Goal: Navigation & Orientation: Find specific page/section

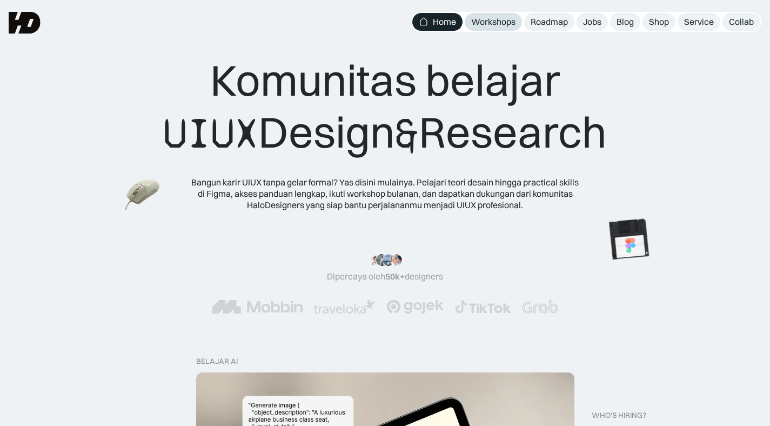
click at [499, 17] on div "Workshops" at bounding box center [493, 21] width 44 height 11
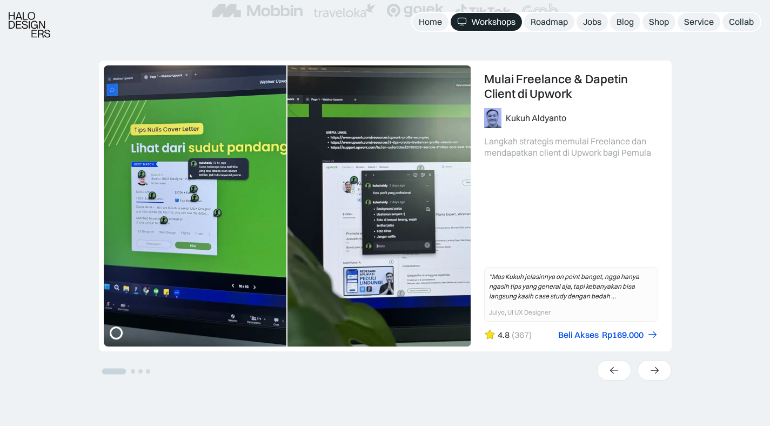
scroll to position [231, 0]
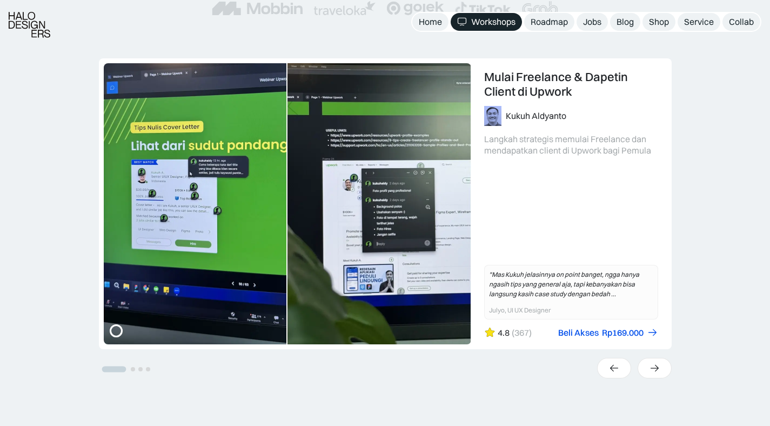
click at [303, 379] on div "UX Research 101: Membuat Research Blueprint Karina Resista Yunidwi Belajar meng…" at bounding box center [385, 233] width 770 height 350
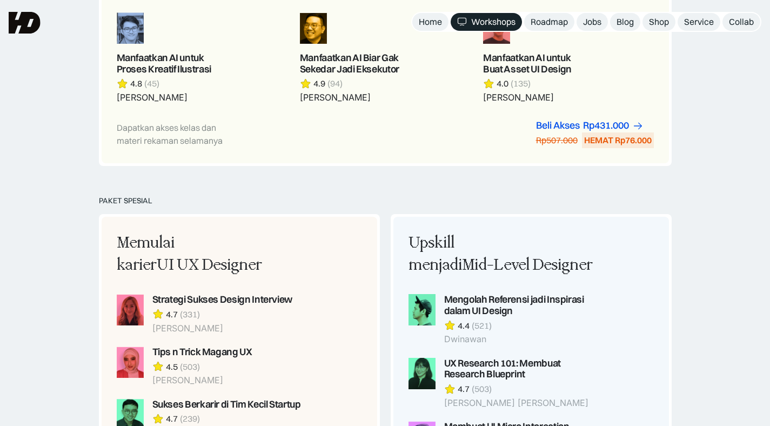
scroll to position [494, 0]
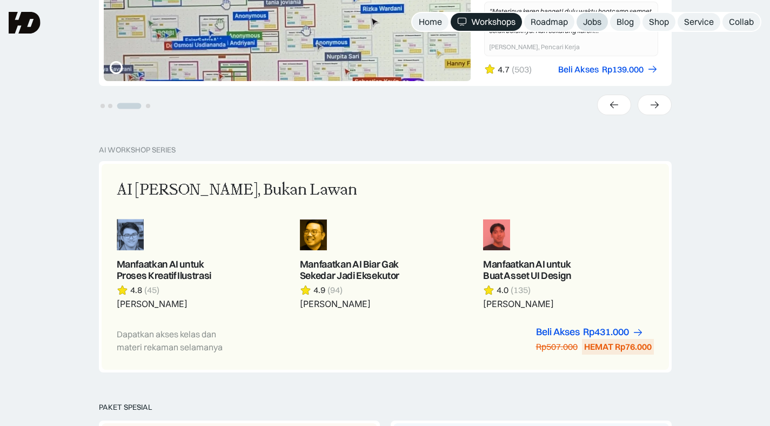
click at [592, 15] on link "Jobs" at bounding box center [591, 22] width 31 height 18
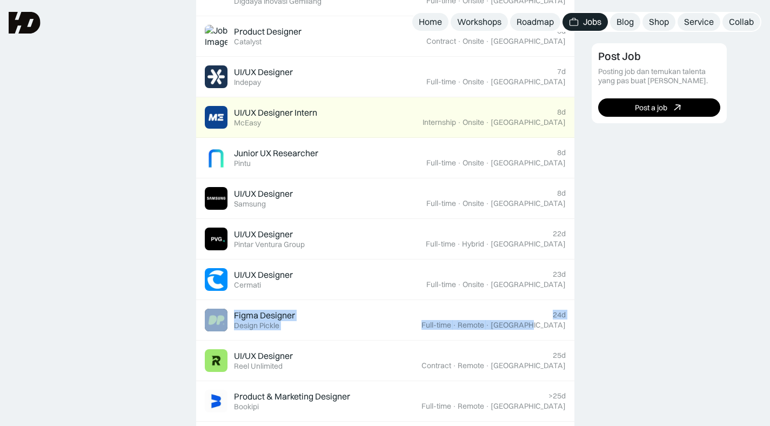
scroll to position [581, 0]
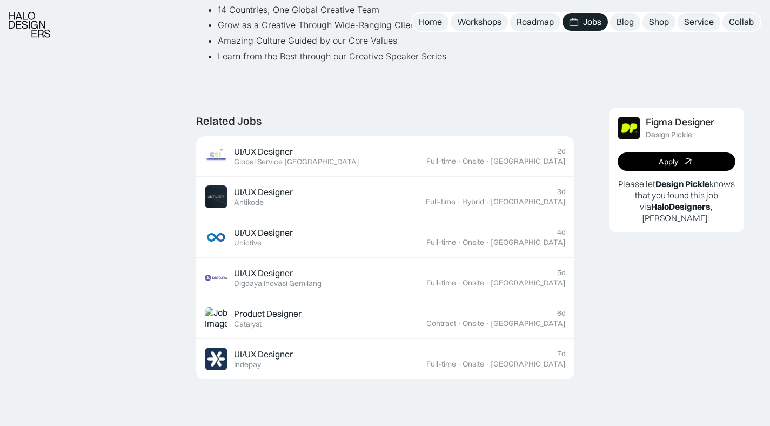
scroll to position [883, 0]
